Goal: Task Accomplishment & Management: Use online tool/utility

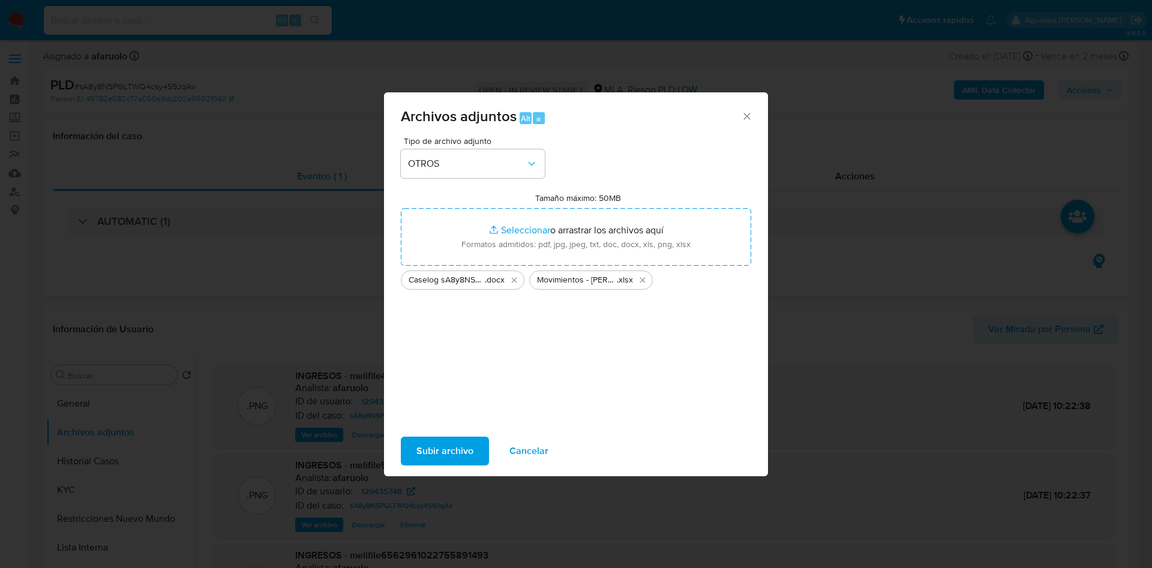
select select "10"
click at [459, 441] on span "Subir archivo" at bounding box center [444, 451] width 57 height 26
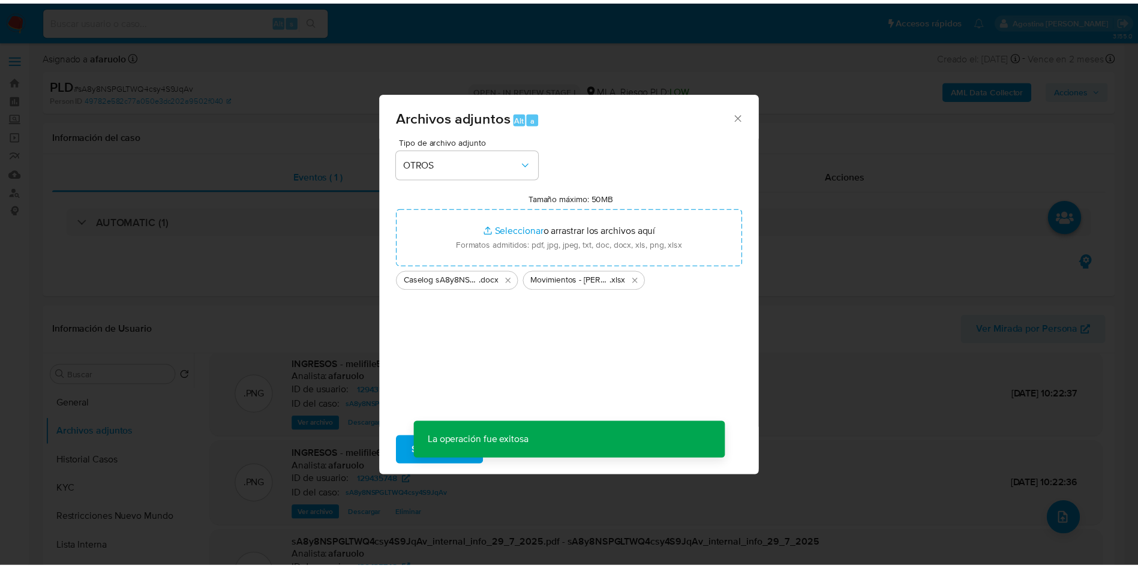
scroll to position [72, 0]
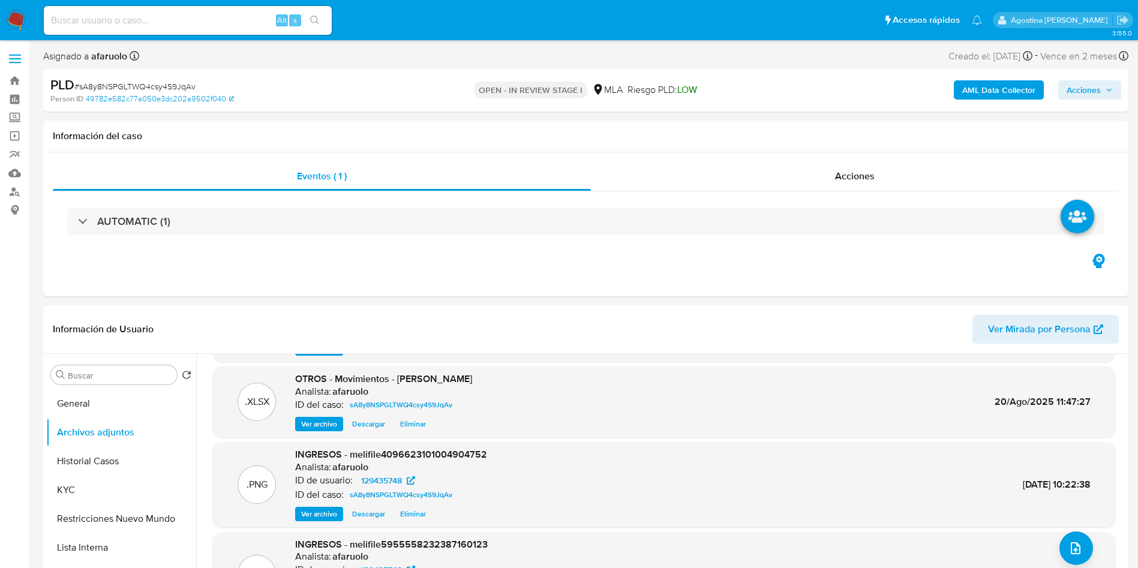
click at [1095, 90] on span "Acciones" at bounding box center [1084, 89] width 34 height 19
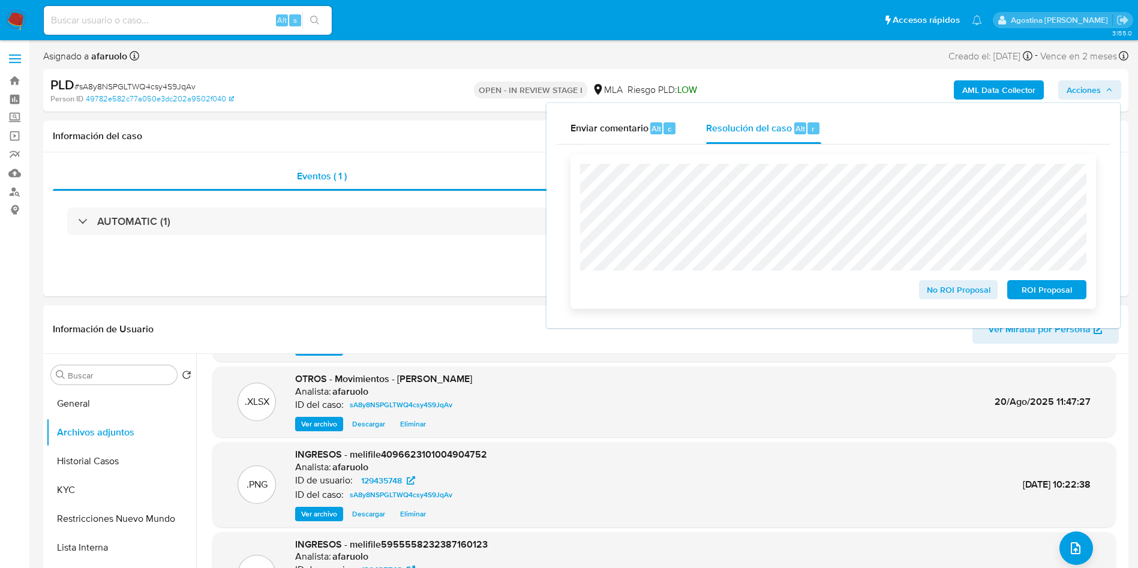
click at [948, 290] on span "No ROI Proposal" at bounding box center [958, 289] width 62 height 17
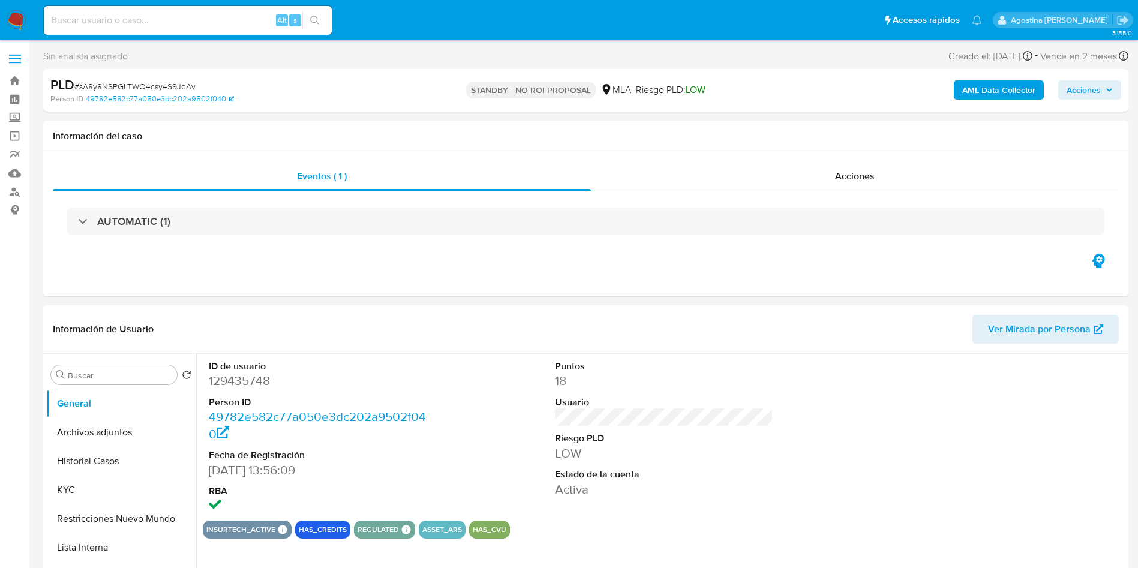
select select "10"
click at [1001, 386] on div at bounding box center [1010, 437] width 231 height 167
